Goal: Check status: Check status

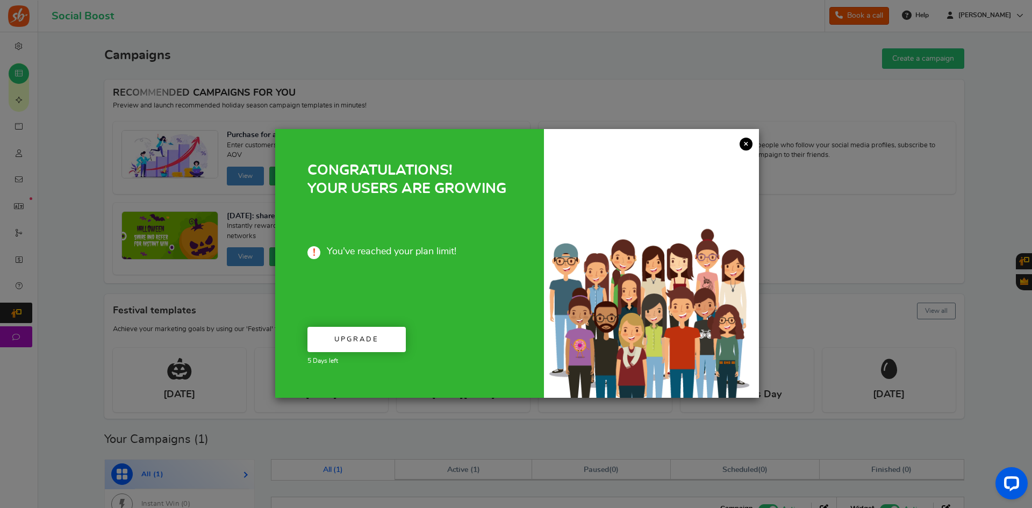
click at [748, 141] on link "×" at bounding box center [746, 144] width 13 height 13
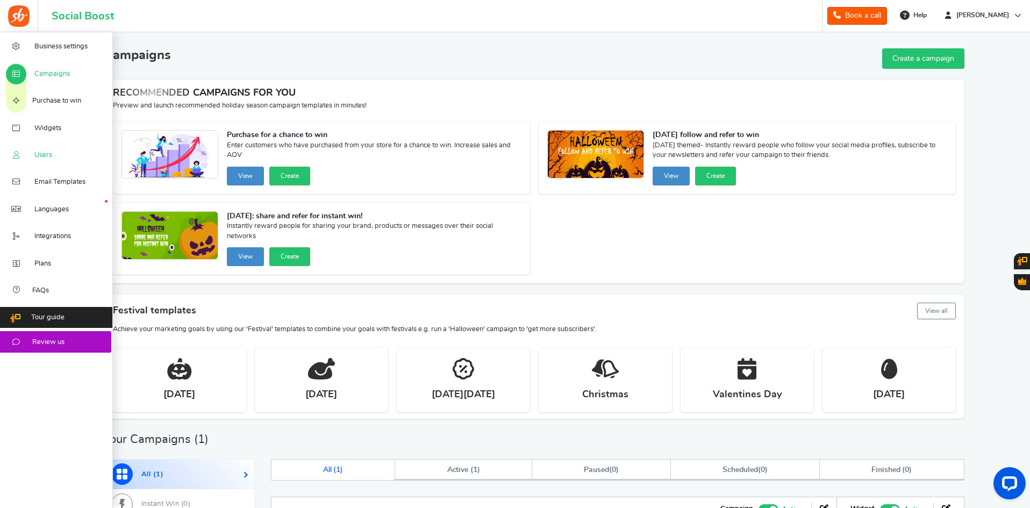
click at [42, 153] on span "Users" at bounding box center [43, 156] width 18 height 10
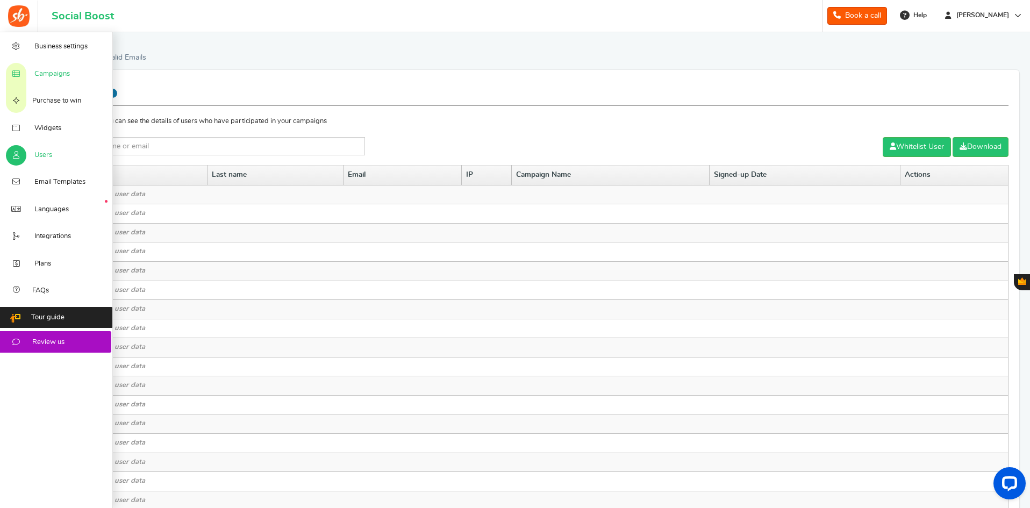
click at [48, 74] on span "Campaigns" at bounding box center [51, 74] width 35 height 10
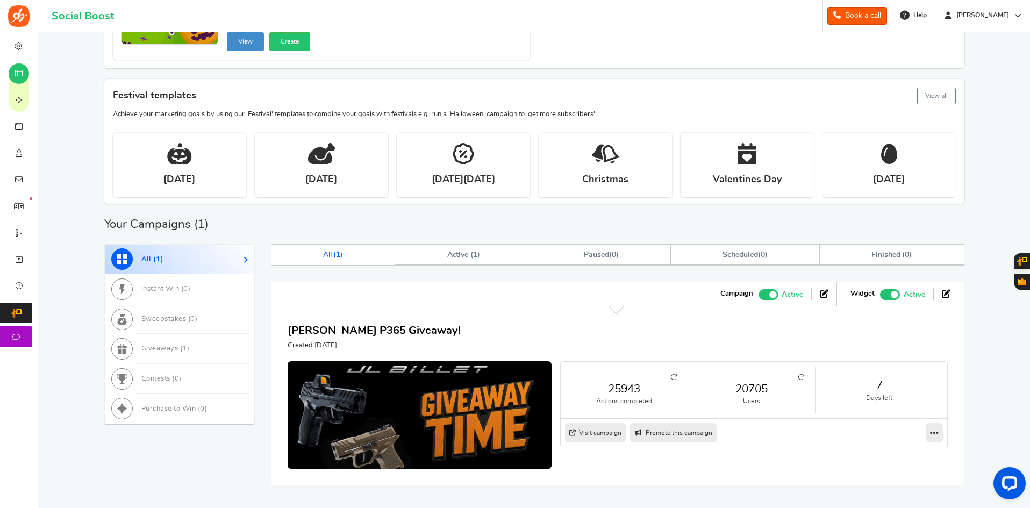
scroll to position [256, 0]
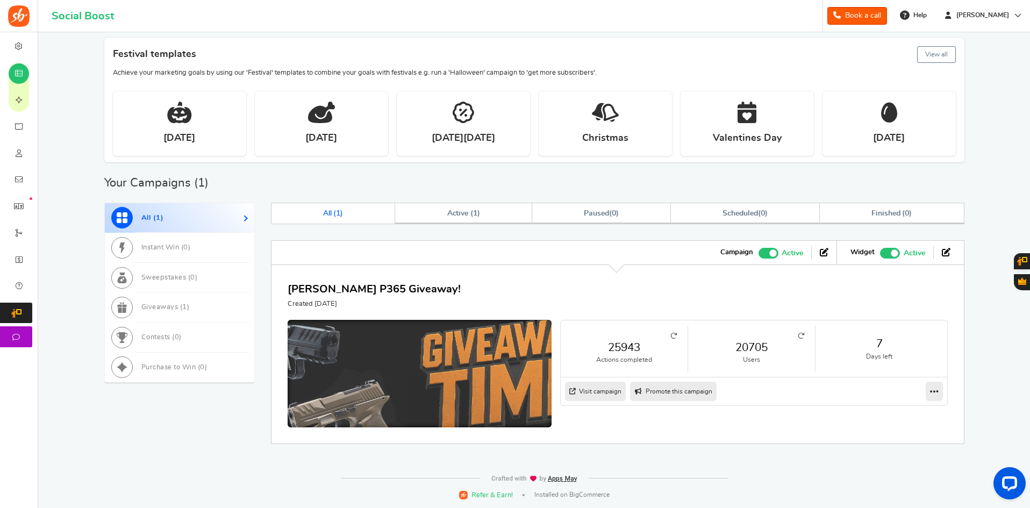
click at [398, 349] on img at bounding box center [420, 390] width 396 height 208
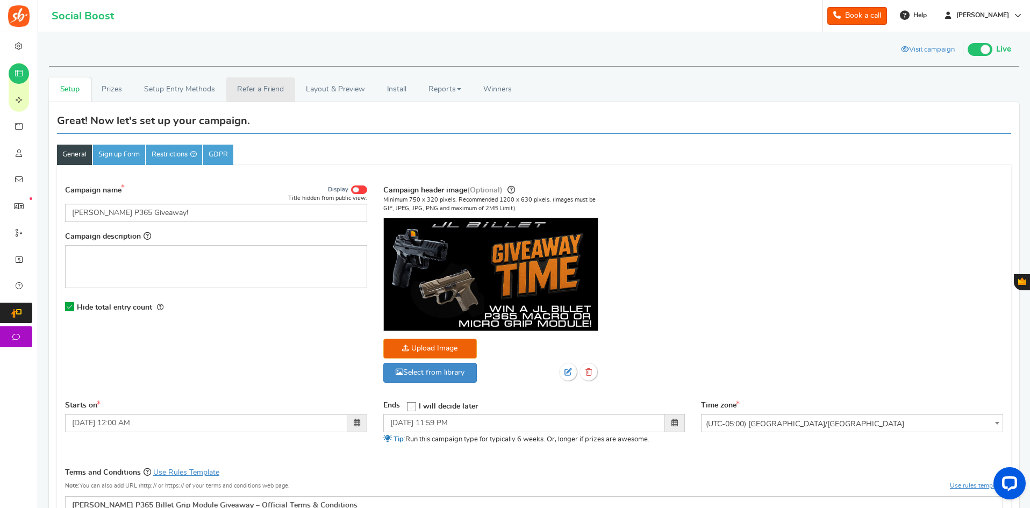
click at [263, 91] on link "Refer a Friend" at bounding box center [260, 89] width 69 height 24
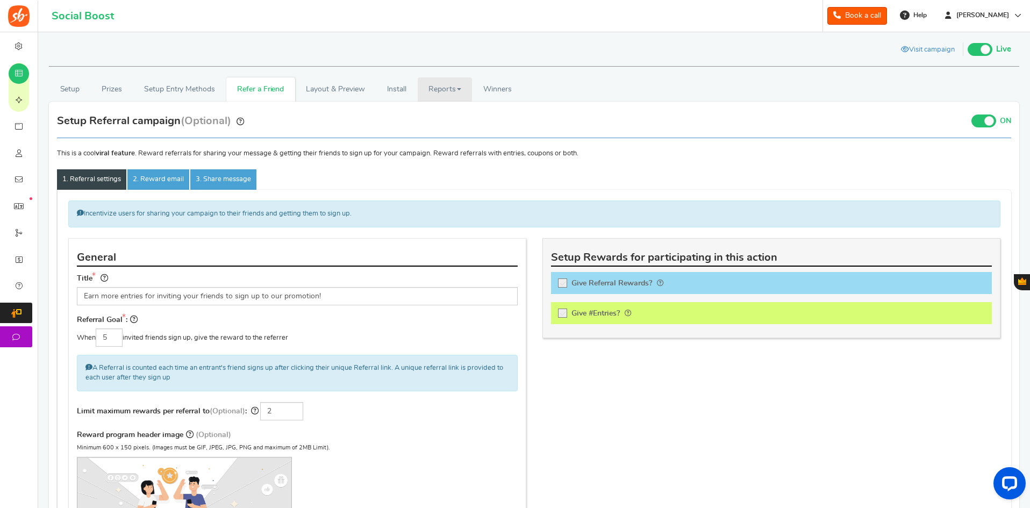
click at [472, 82] on link "Reports" at bounding box center [445, 89] width 55 height 24
click at [440, 159] on link "Referral Stats" at bounding box center [461, 159] width 86 height 16
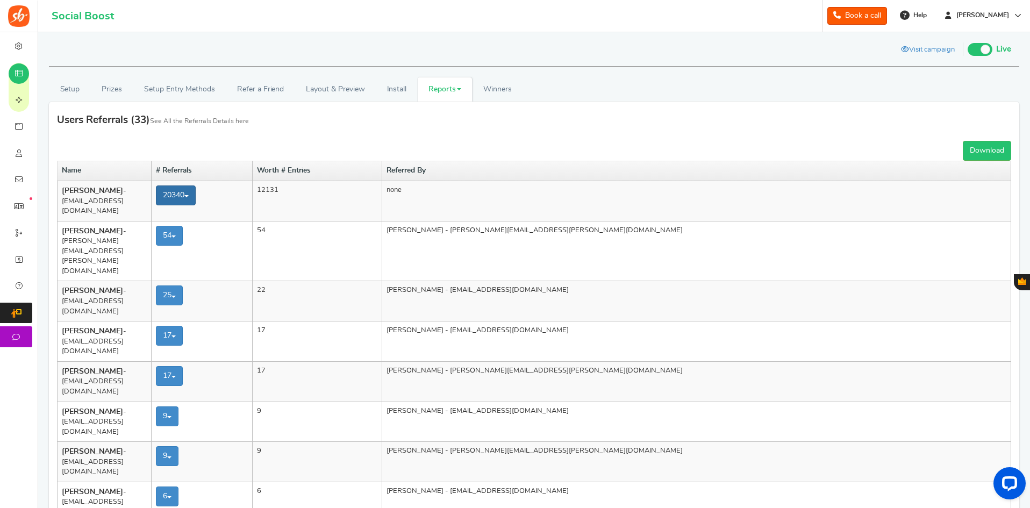
click at [189, 196] on span at bounding box center [186, 196] width 4 height 2
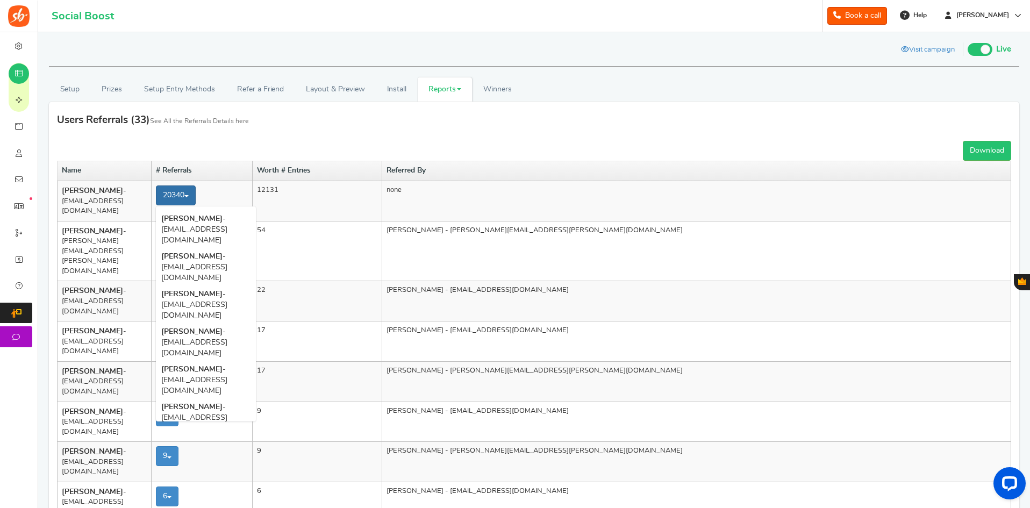
click at [189, 196] on span at bounding box center [186, 196] width 4 height 2
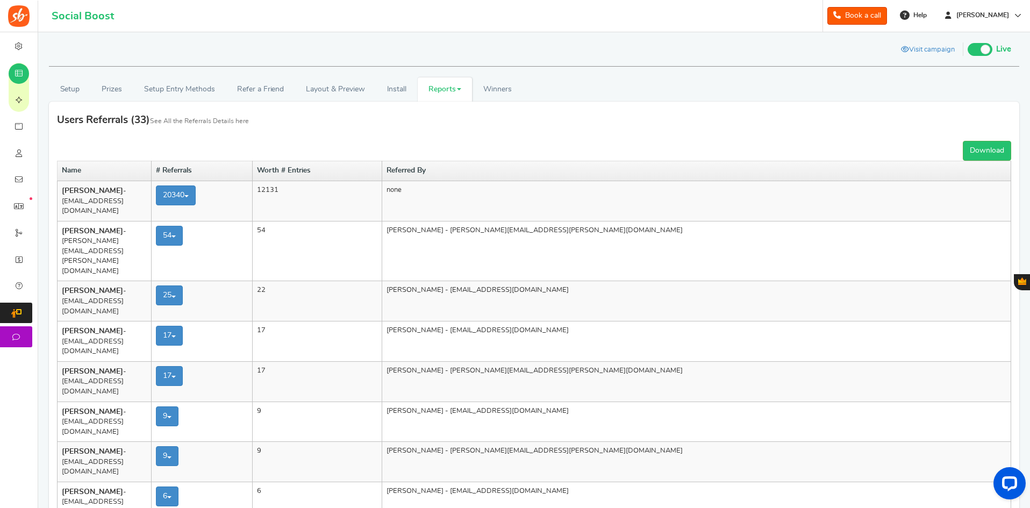
click at [293, 126] on h3 "Users Referrals ( 33 ) See All the Referrals Details here" at bounding box center [534, 121] width 954 height 22
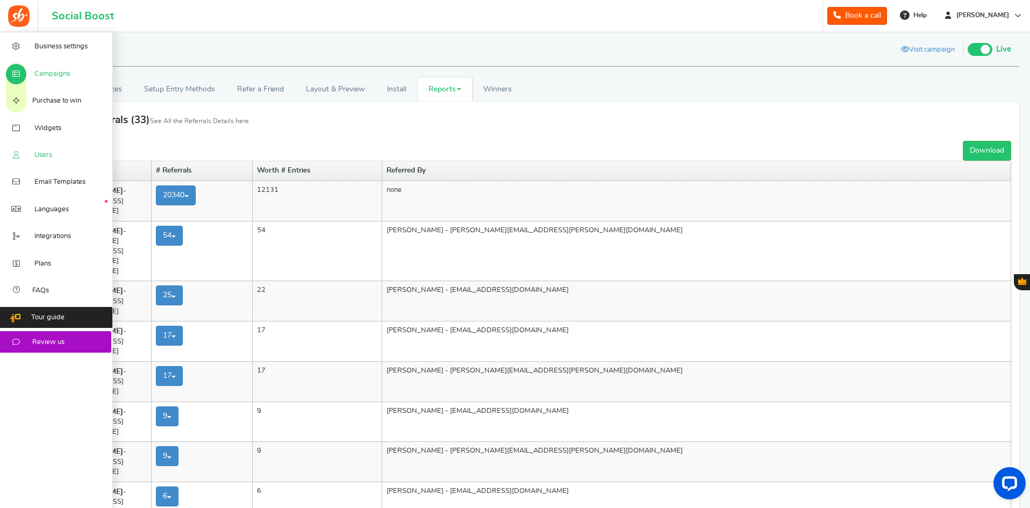
click at [35, 149] on link "Users" at bounding box center [56, 154] width 113 height 27
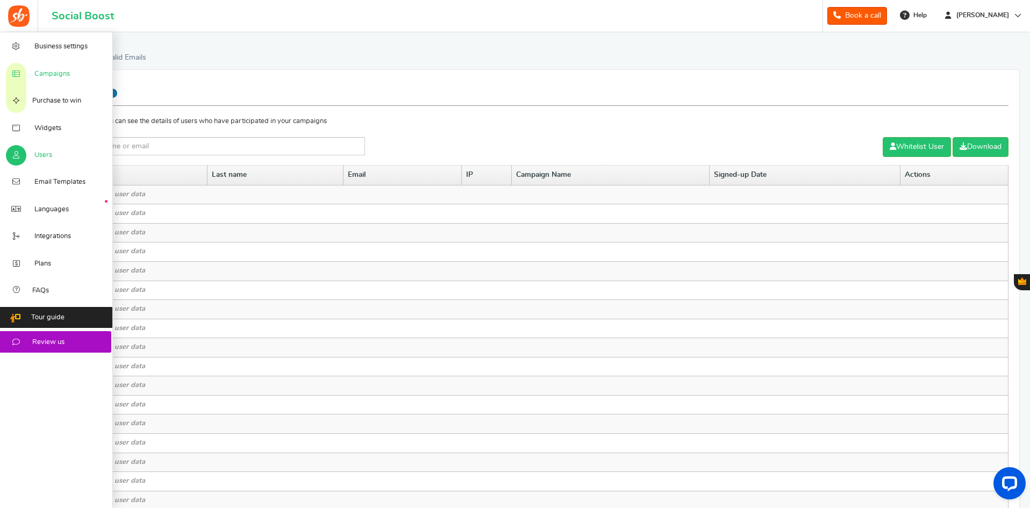
click at [47, 70] on span "Campaigns" at bounding box center [51, 74] width 35 height 10
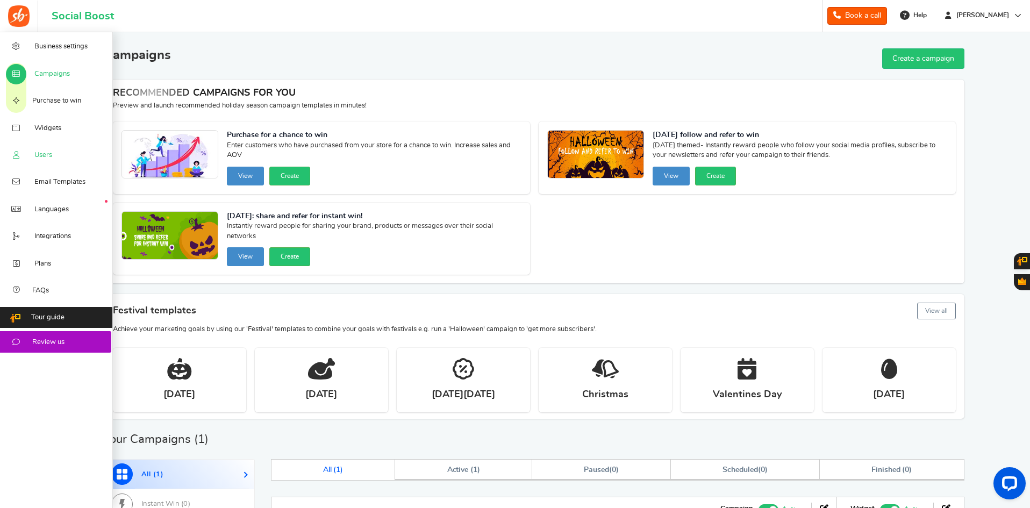
click at [44, 149] on link "Users" at bounding box center [56, 154] width 113 height 27
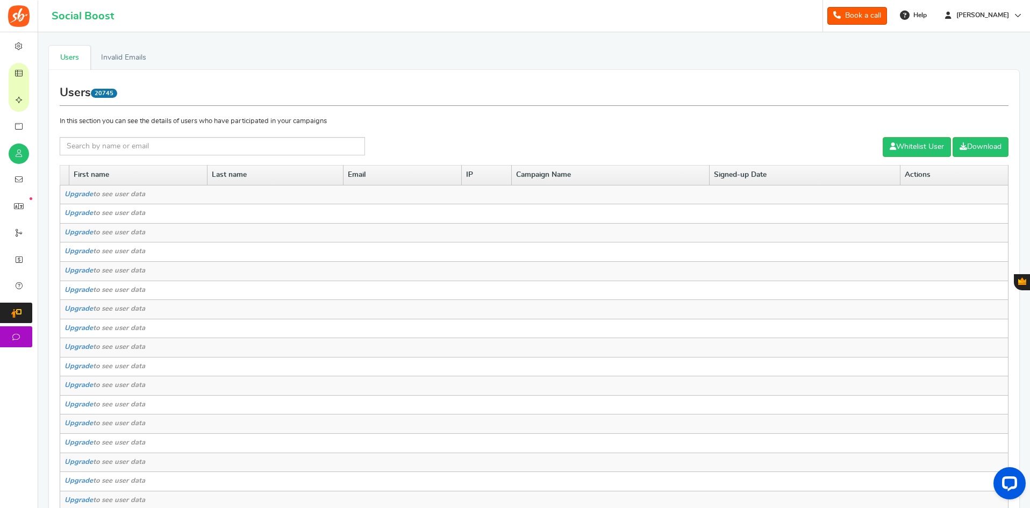
click at [102, 94] on span "20745" at bounding box center [104, 93] width 26 height 9
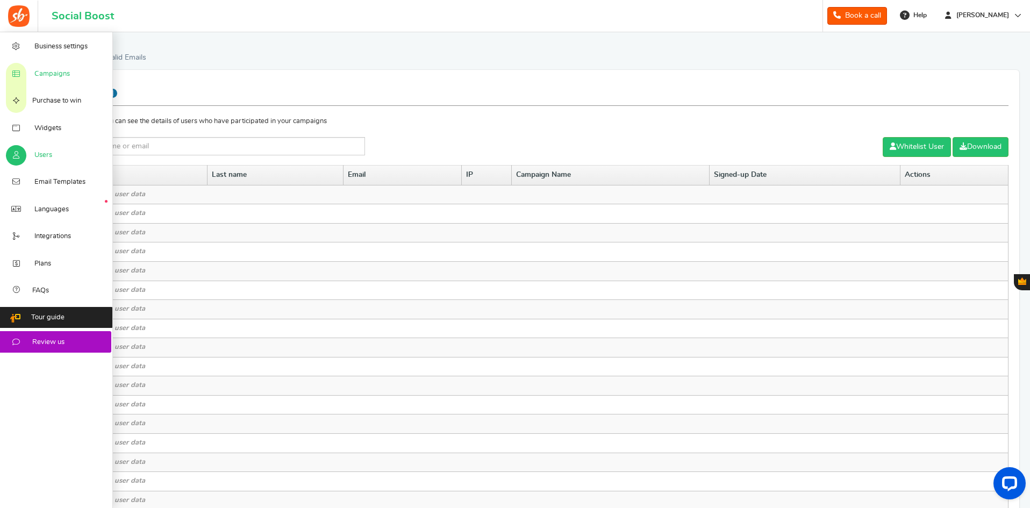
click at [58, 79] on span "Campaigns" at bounding box center [51, 74] width 35 height 10
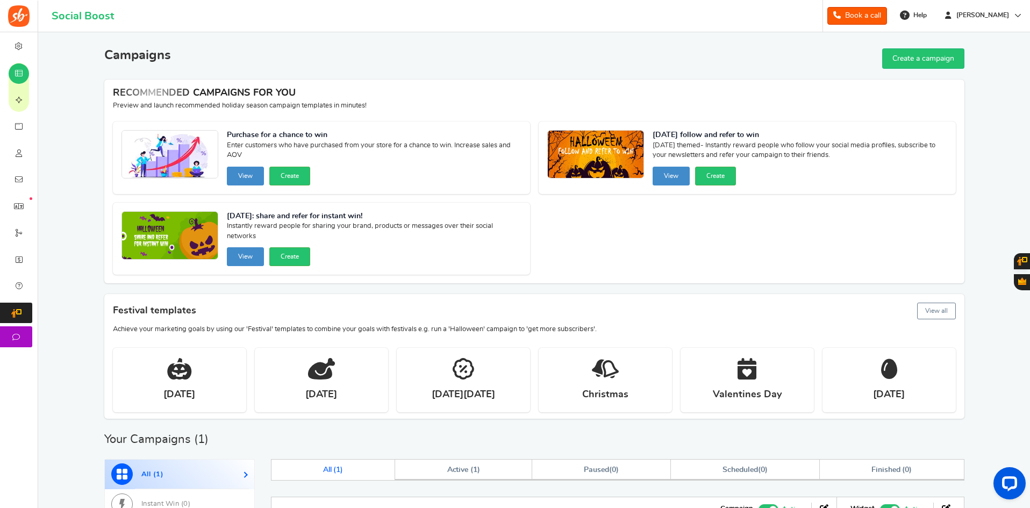
scroll to position [215, 0]
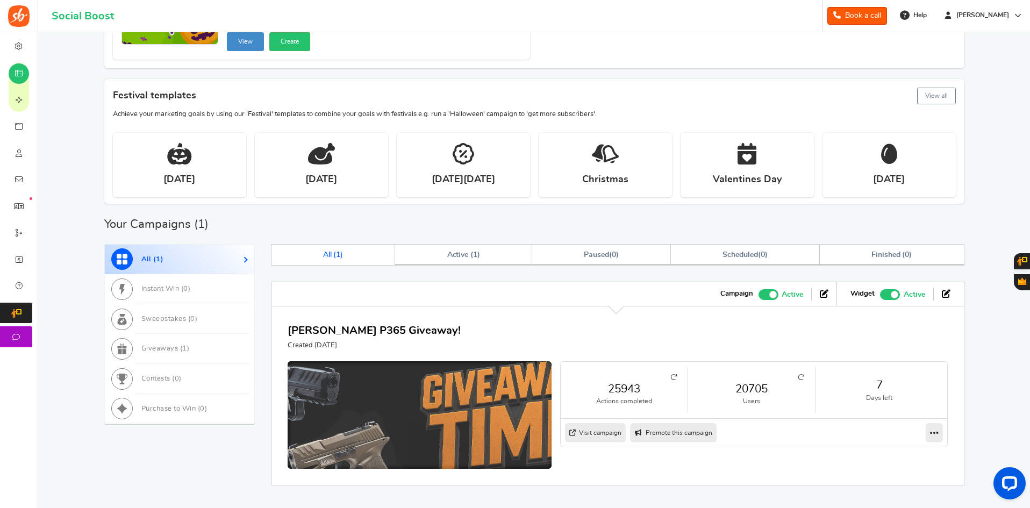
click at [390, 418] on img at bounding box center [420, 431] width 396 height 208
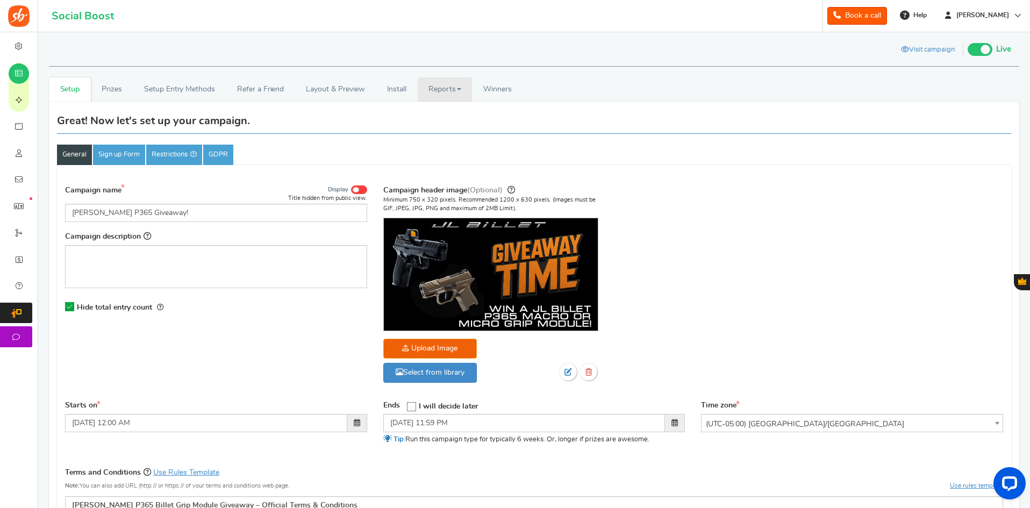
click at [459, 89] on span at bounding box center [459, 89] width 4 height 2
click at [437, 158] on link "Referral Stats" at bounding box center [461, 159] width 86 height 16
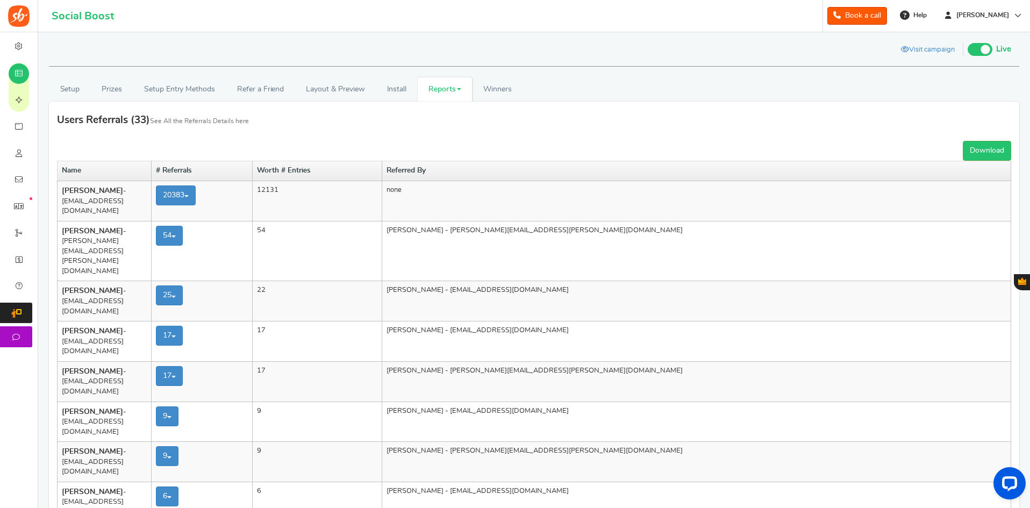
click at [344, 190] on td "12131" at bounding box center [317, 201] width 130 height 40
click at [102, 204] on td "[PERSON_NAME] - [EMAIL_ADDRESS][DOMAIN_NAME]" at bounding box center [105, 201] width 94 height 40
click at [382, 196] on td "12131" at bounding box center [317, 201] width 130 height 40
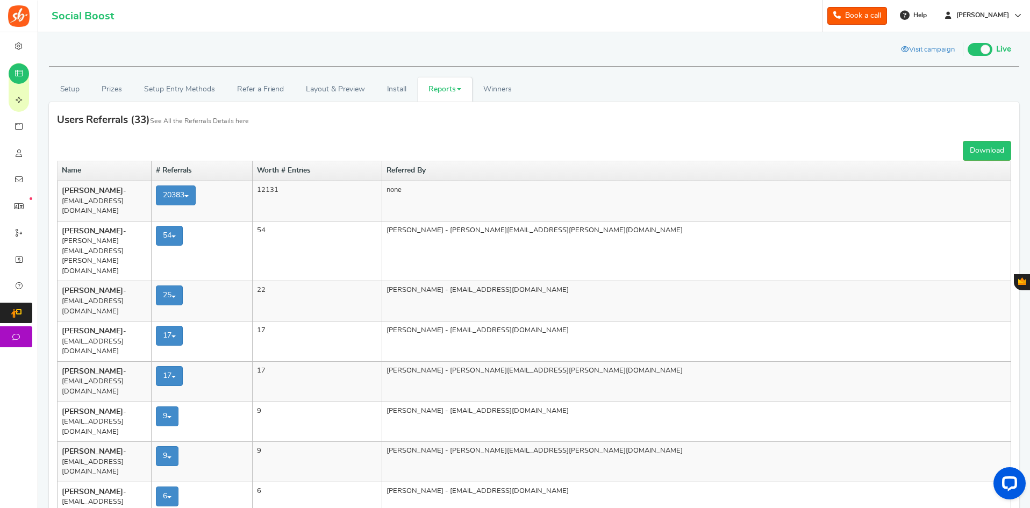
click at [555, 35] on h1 "Visit campaign [GEOGRAPHIC_DATA] Preview as Live Visit campaign Live Paused Rec…" at bounding box center [534, 51] width 971 height 32
drag, startPoint x: 150, startPoint y: 202, endPoint x: 63, endPoint y: 197, distance: 87.2
click at [63, 197] on td "[PERSON_NAME] - [EMAIL_ADDRESS][DOMAIN_NAME]" at bounding box center [105, 201] width 94 height 40
click at [84, 199] on td "[PERSON_NAME] - [EMAIL_ADDRESS][DOMAIN_NAME]" at bounding box center [105, 201] width 94 height 40
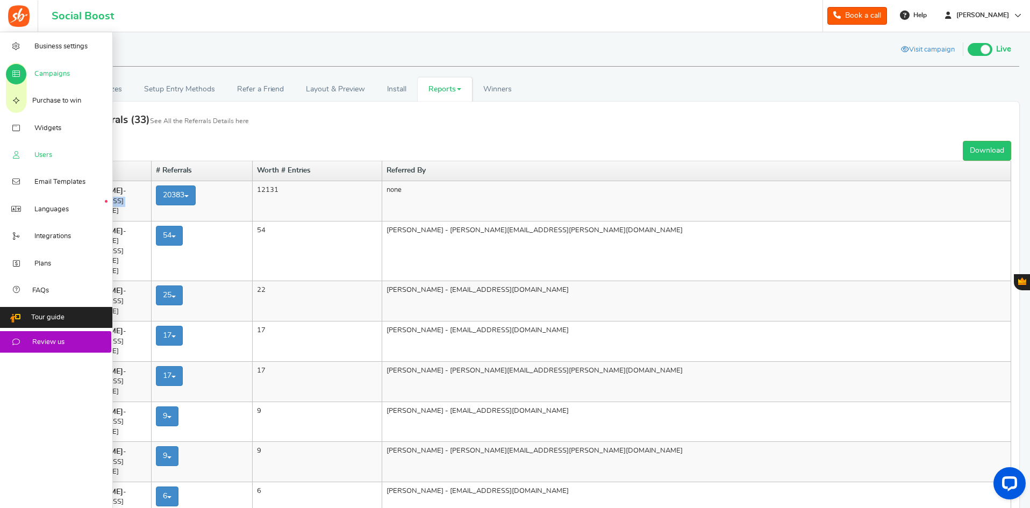
click at [45, 159] on span "Users" at bounding box center [43, 156] width 18 height 10
